Goal: Task Accomplishment & Management: Use online tool/utility

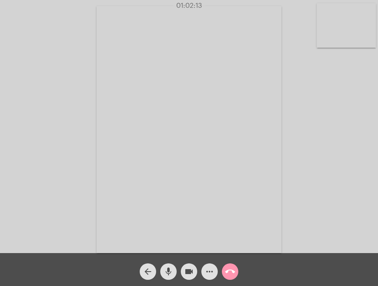
click at [225, 268] on mat-icon "call_end" at bounding box center [230, 271] width 10 height 10
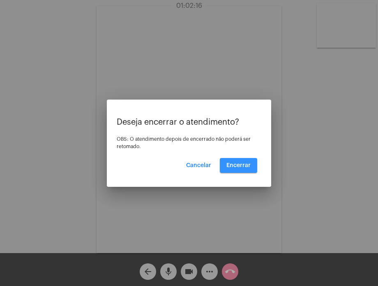
click at [240, 165] on span "Encerrar" at bounding box center [238, 165] width 24 height 6
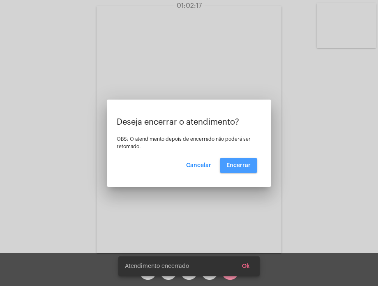
click at [240, 165] on span "Encerrar" at bounding box center [238, 165] width 24 height 6
click at [240, 165] on video at bounding box center [189, 129] width 185 height 247
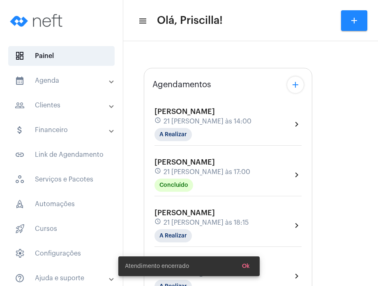
type input "[URL][DOMAIN_NAME][PERSON_NAME][PERSON_NAME]"
